Goal: Submit feedback/report problem: Submit feedback/report problem

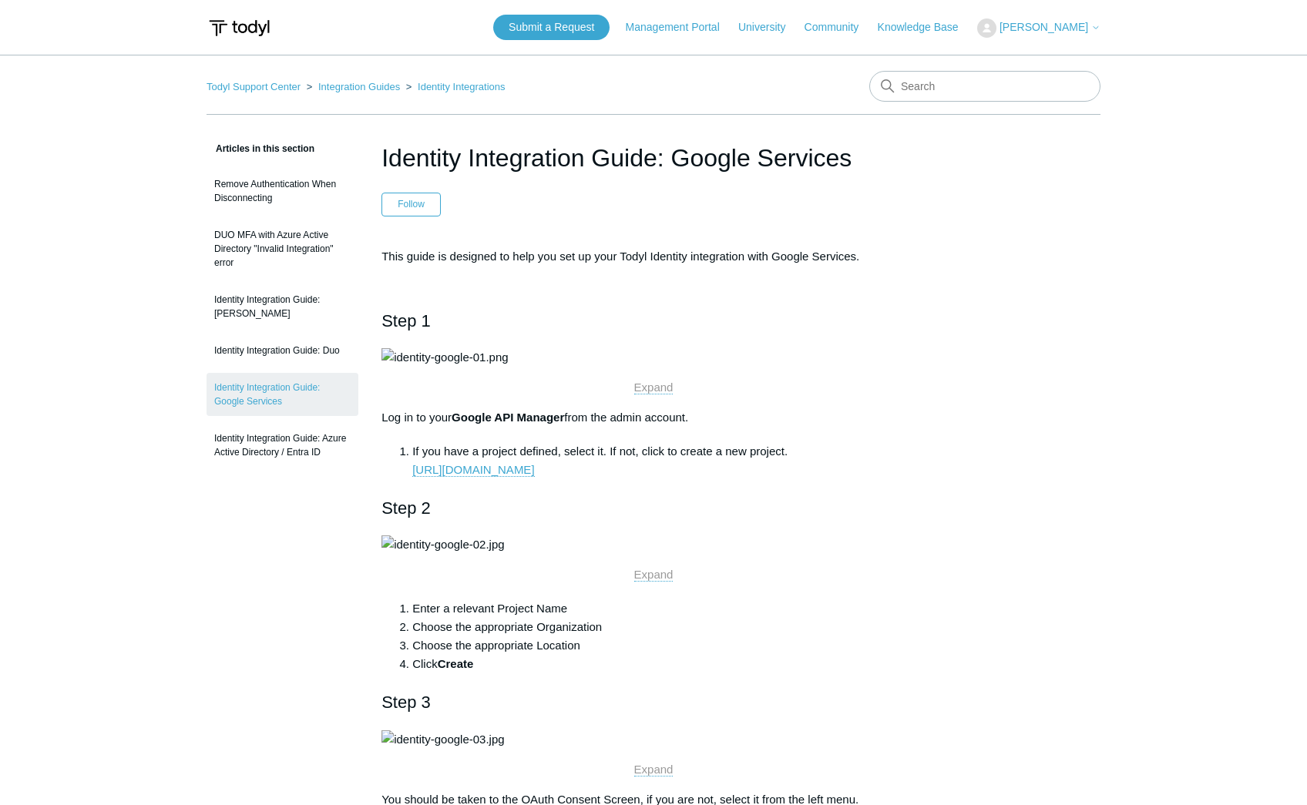
scroll to position [4672, 0]
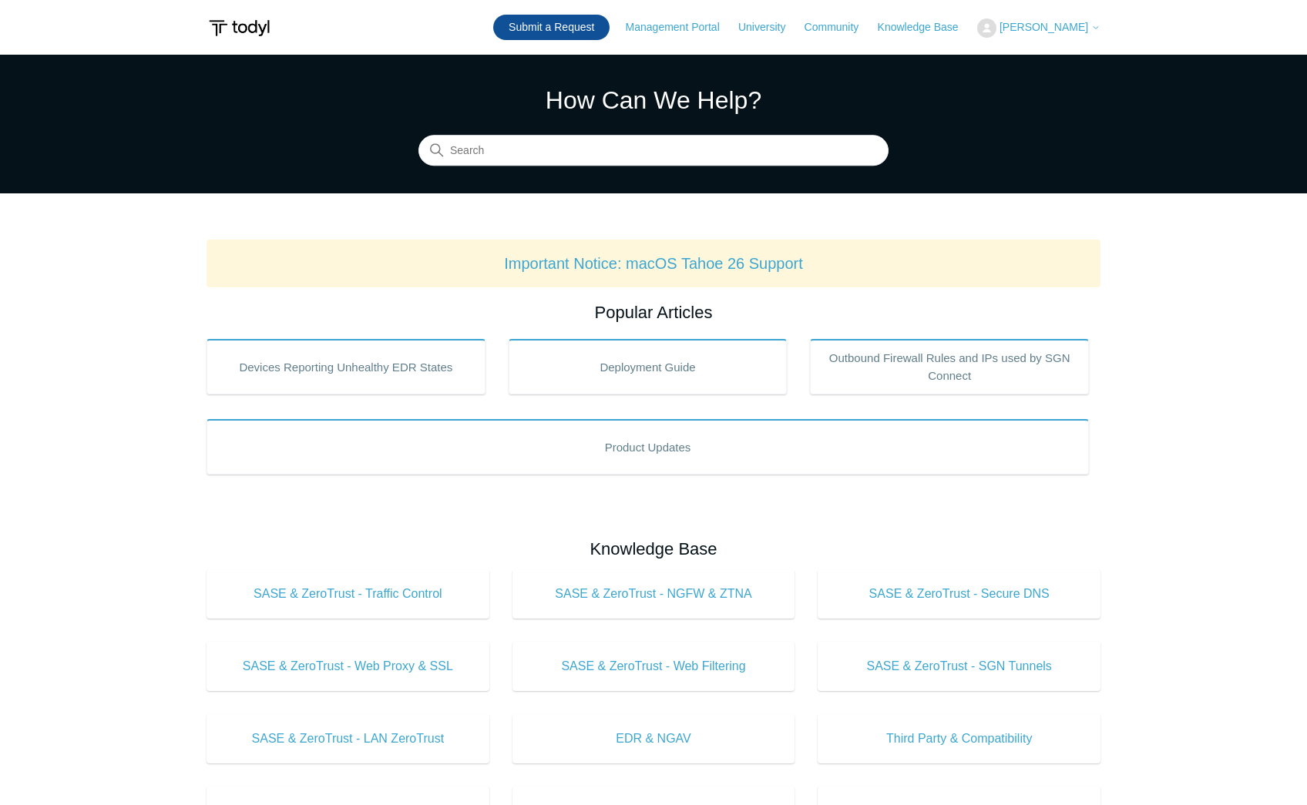
click at [572, 25] on link "Submit a Request" at bounding box center [551, 27] width 116 height 25
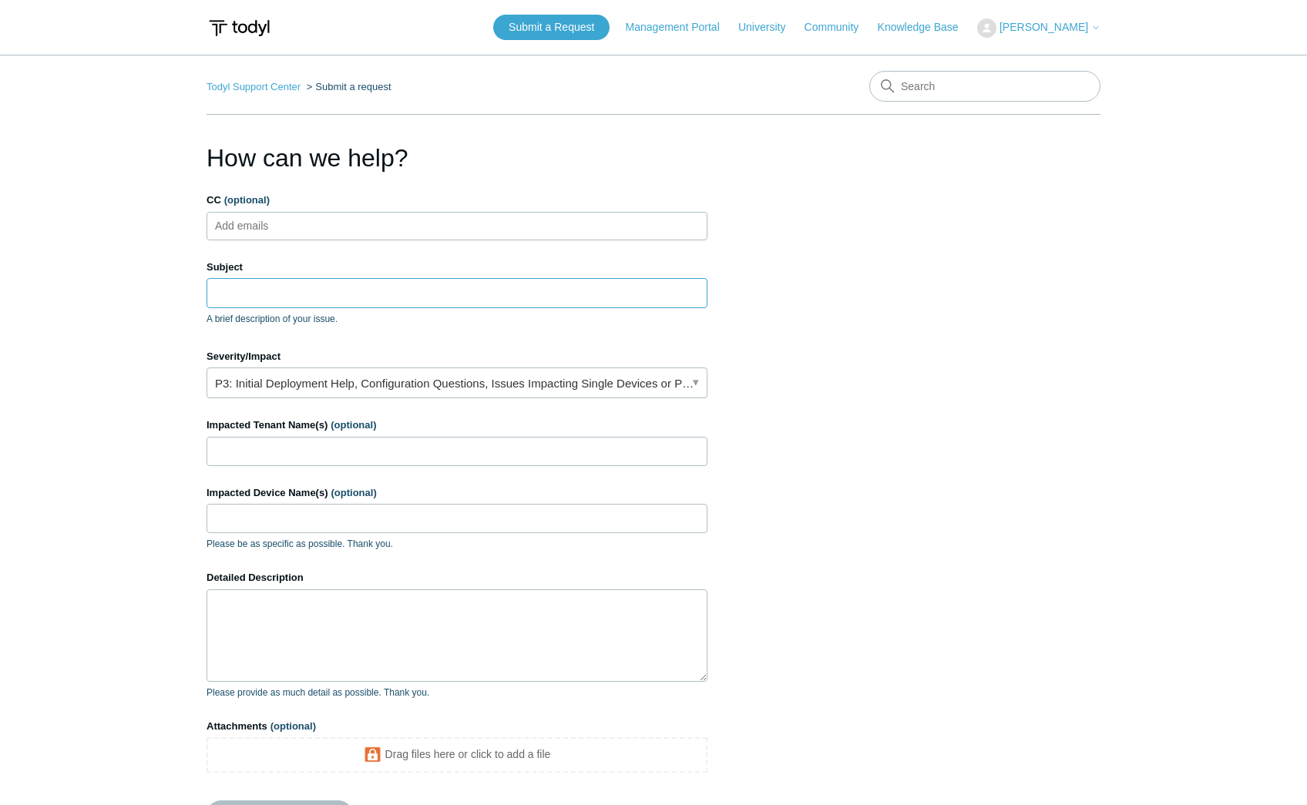
click at [262, 290] on input "Subject" at bounding box center [456, 292] width 501 height 29
type input "W"
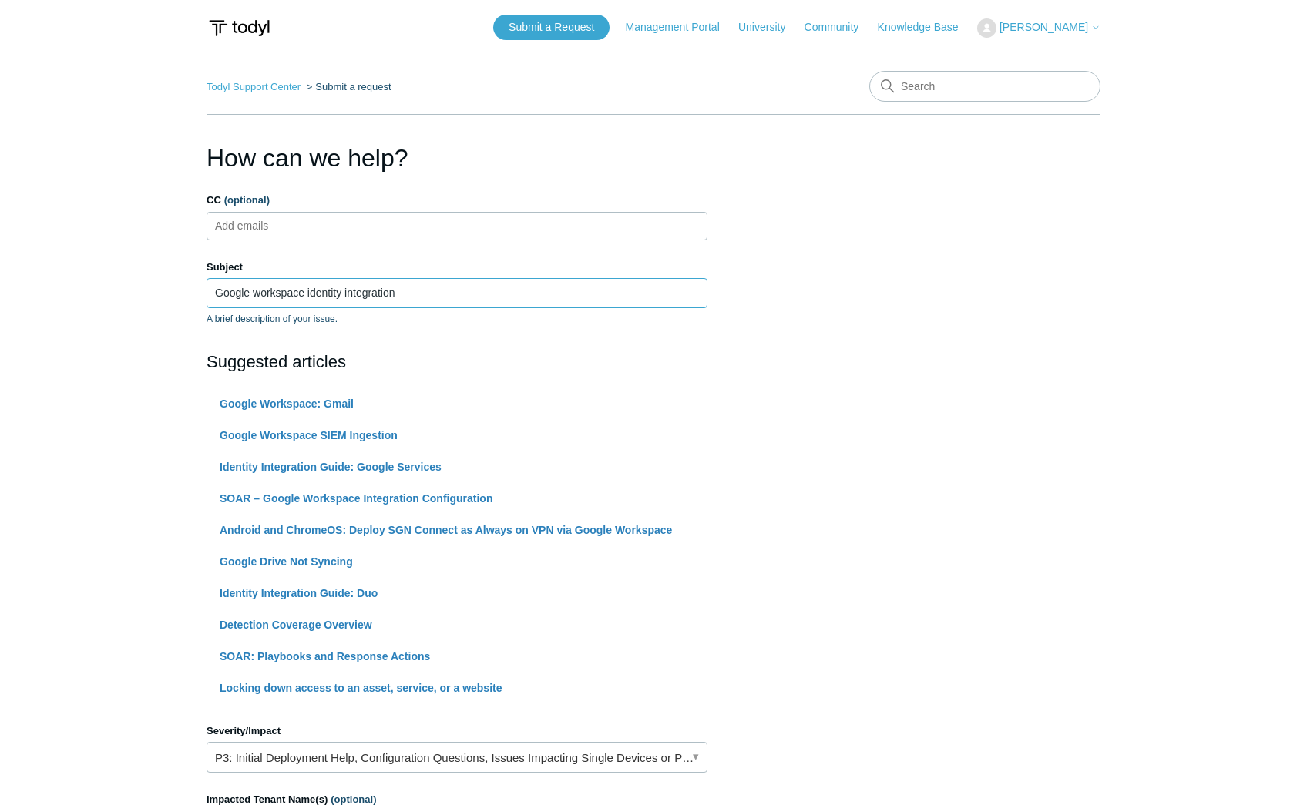
type input "Google workspace identity integration"
click at [129, 347] on main "Todyl Support Center Submit a request How can we help? CC (optional) Add emails…" at bounding box center [653, 639] width 1307 height 1169
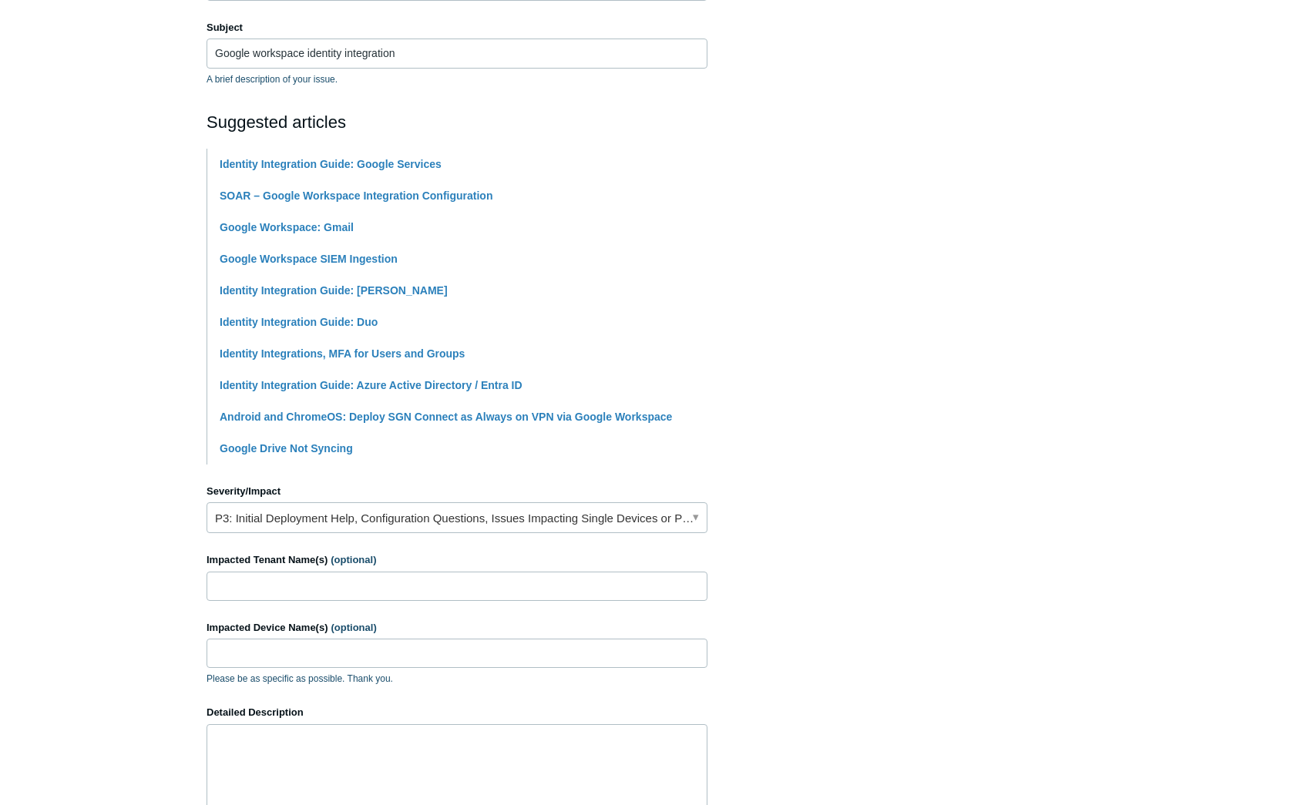
scroll to position [272, 0]
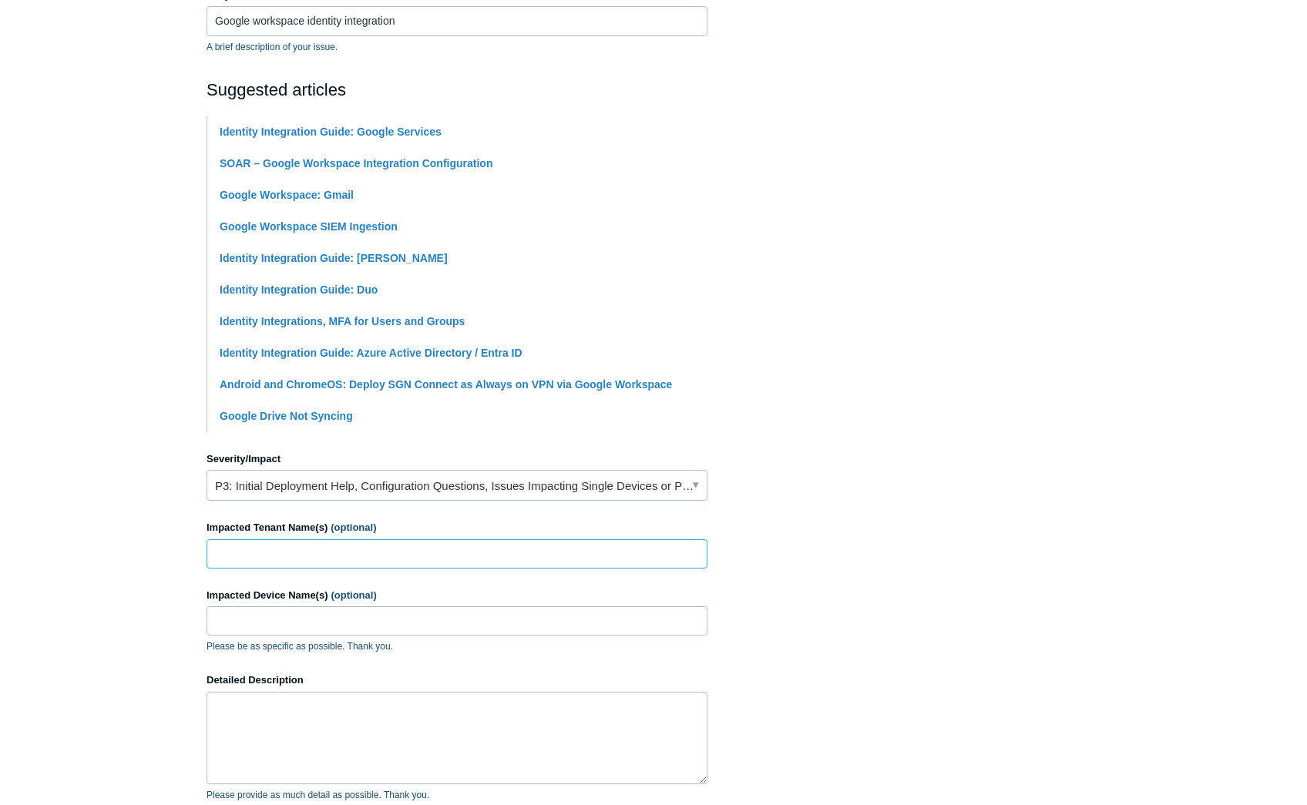
click at [239, 564] on input "Impacted Tenant Name(s) (optional)" at bounding box center [456, 553] width 501 height 29
type input "center for tech and civic life"
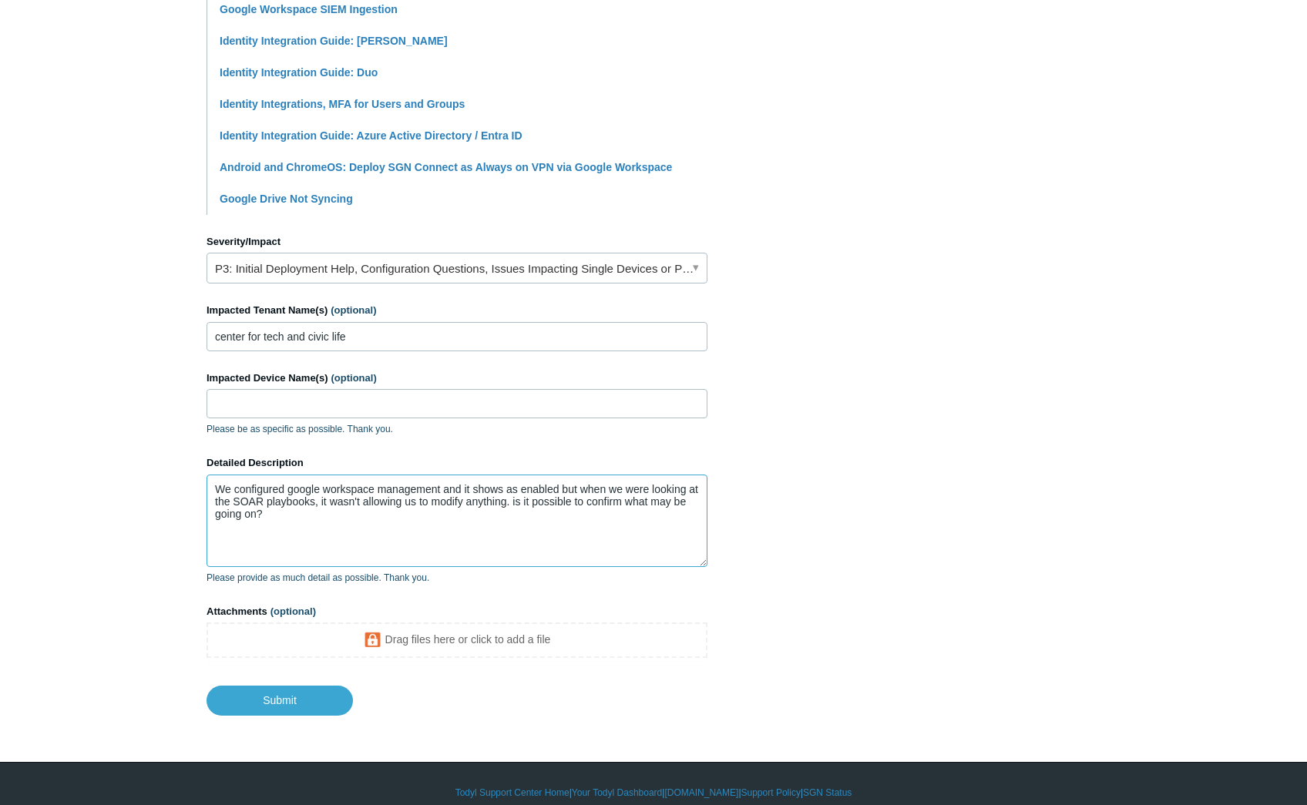
scroll to position [505, 0]
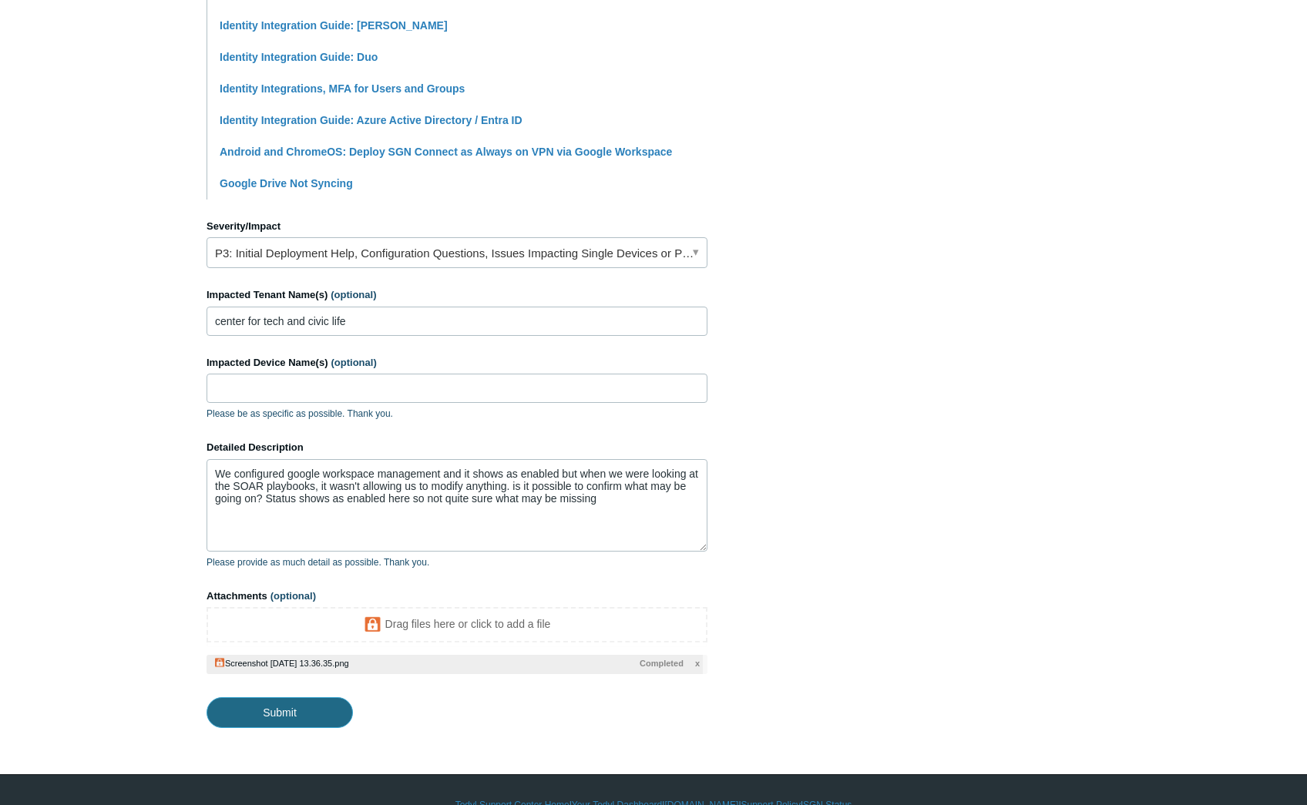
click at [281, 724] on input "Submit" at bounding box center [279, 712] width 146 height 31
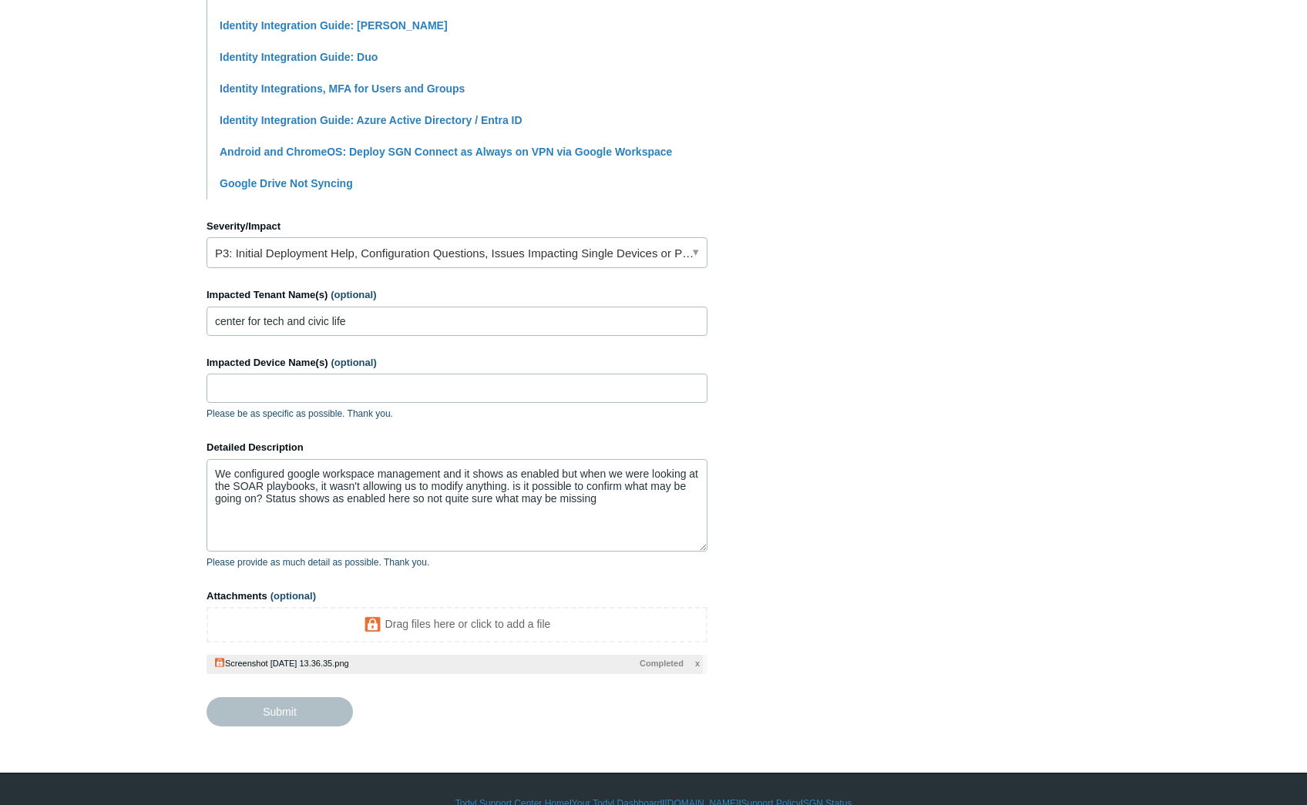
type textarea "We configured google workspace management and it shows as enabled but when we w…"
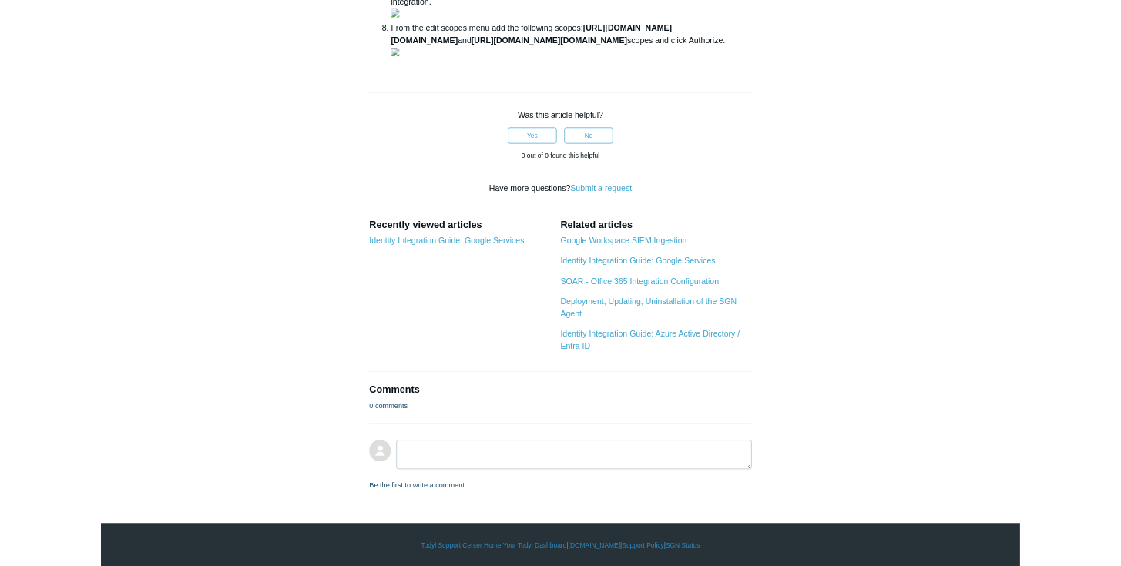
scroll to position [2024, 0]
